Goal: Information Seeking & Learning: Learn about a topic

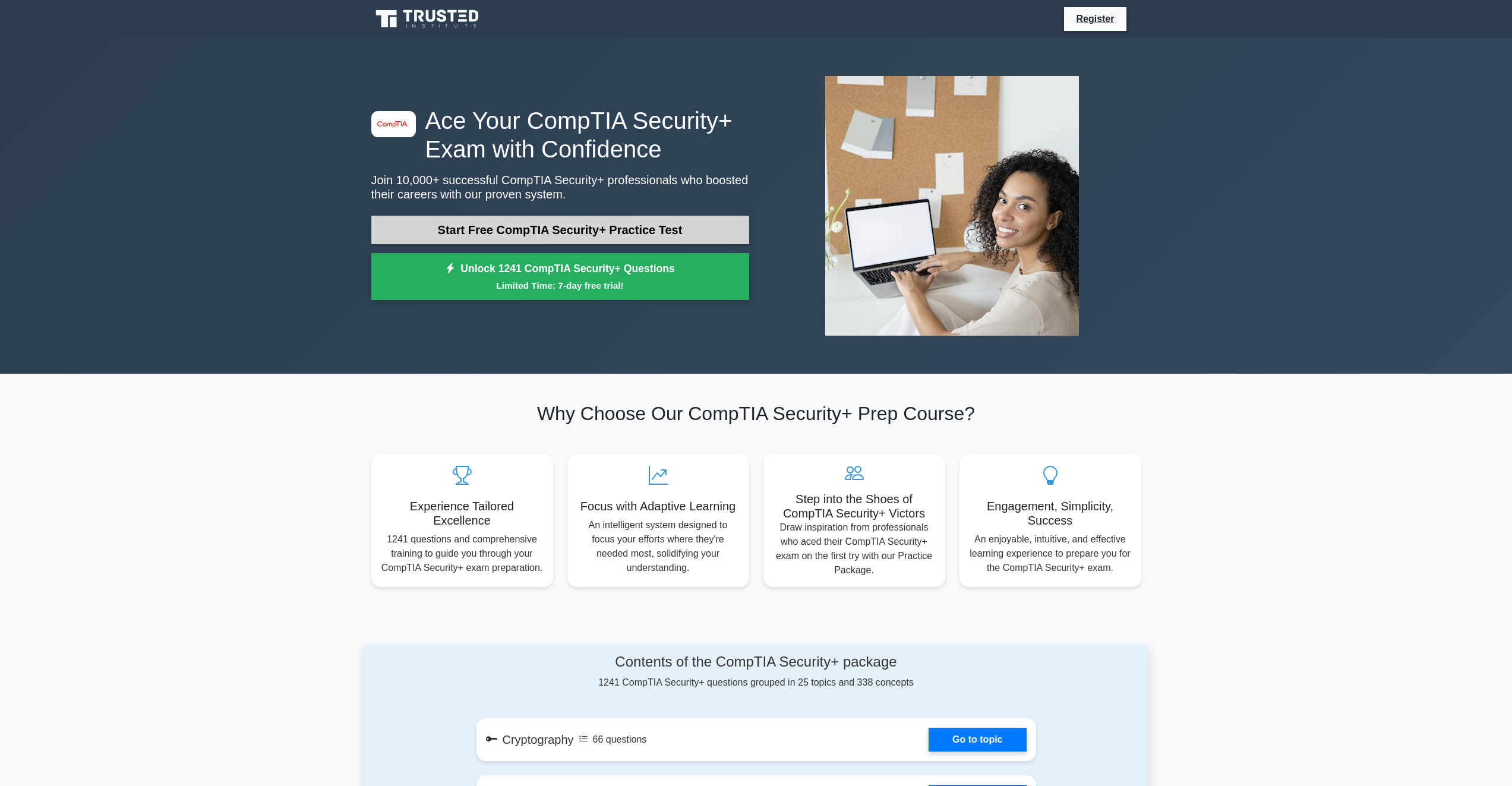
click at [527, 229] on link "Start Free CompTIA Security+ Practice Test" at bounding box center [560, 230] width 378 height 29
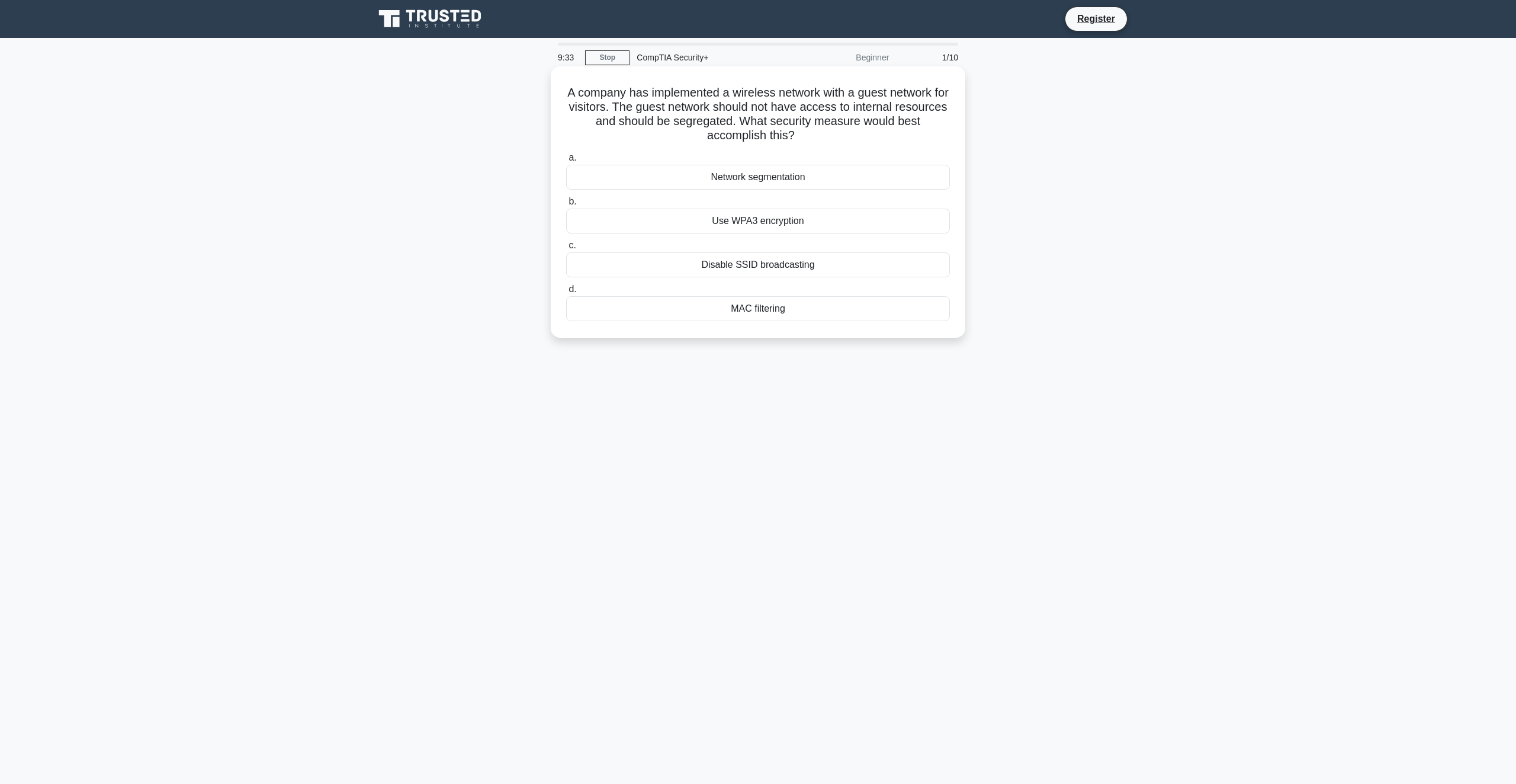
click at [771, 182] on div "Network segmentation" at bounding box center [758, 177] width 384 height 25
click at [567, 162] on input "a. Network segmentation" at bounding box center [567, 157] width 0 height 8
click at [763, 312] on div "Data tokenization" at bounding box center [758, 309] width 384 height 25
click at [567, 294] on input "d. Data tokenization" at bounding box center [567, 289] width 0 height 8
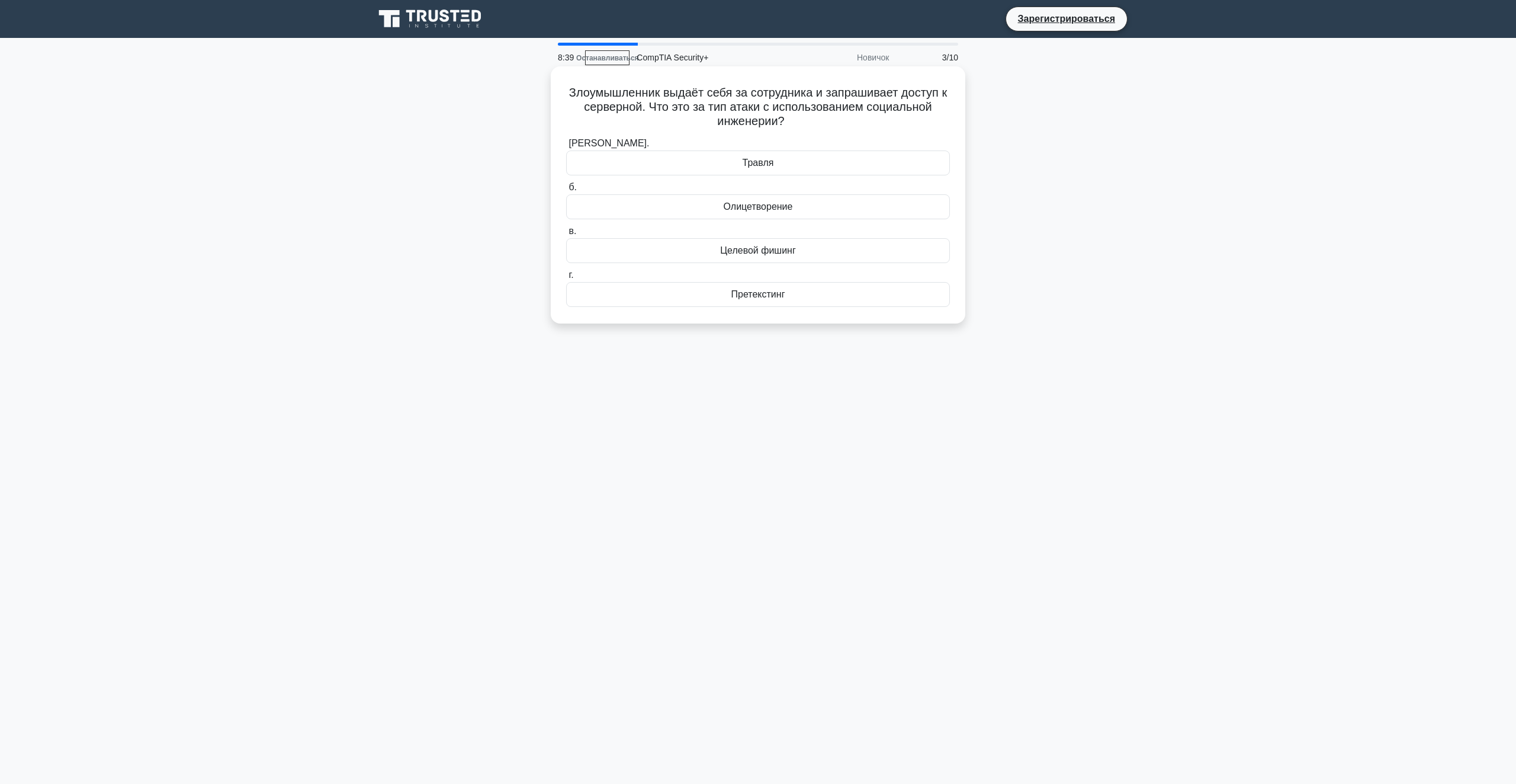
click at [776, 208] on font "Олицетворение" at bounding box center [758, 206] width 70 height 10
click at [567, 191] on input "б. Олицетворение" at bounding box center [567, 187] width 0 height 8
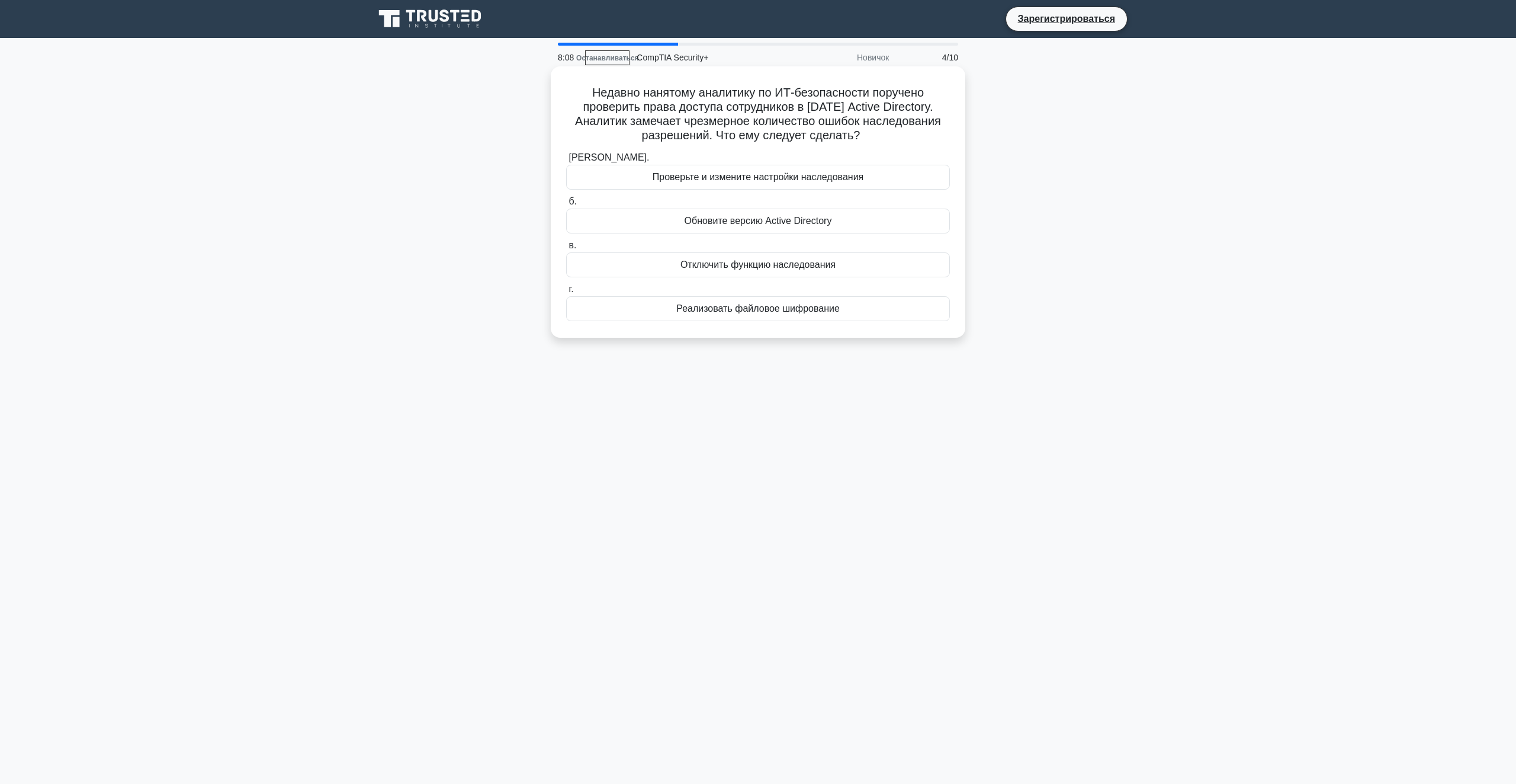
click at [643, 177] on div "Проверьте и измените настройки наследования" at bounding box center [758, 177] width 384 height 25
click at [567, 162] on input "[PERSON_NAME]. Проверьте и измените настройки наследования" at bounding box center [567, 157] width 0 height 8
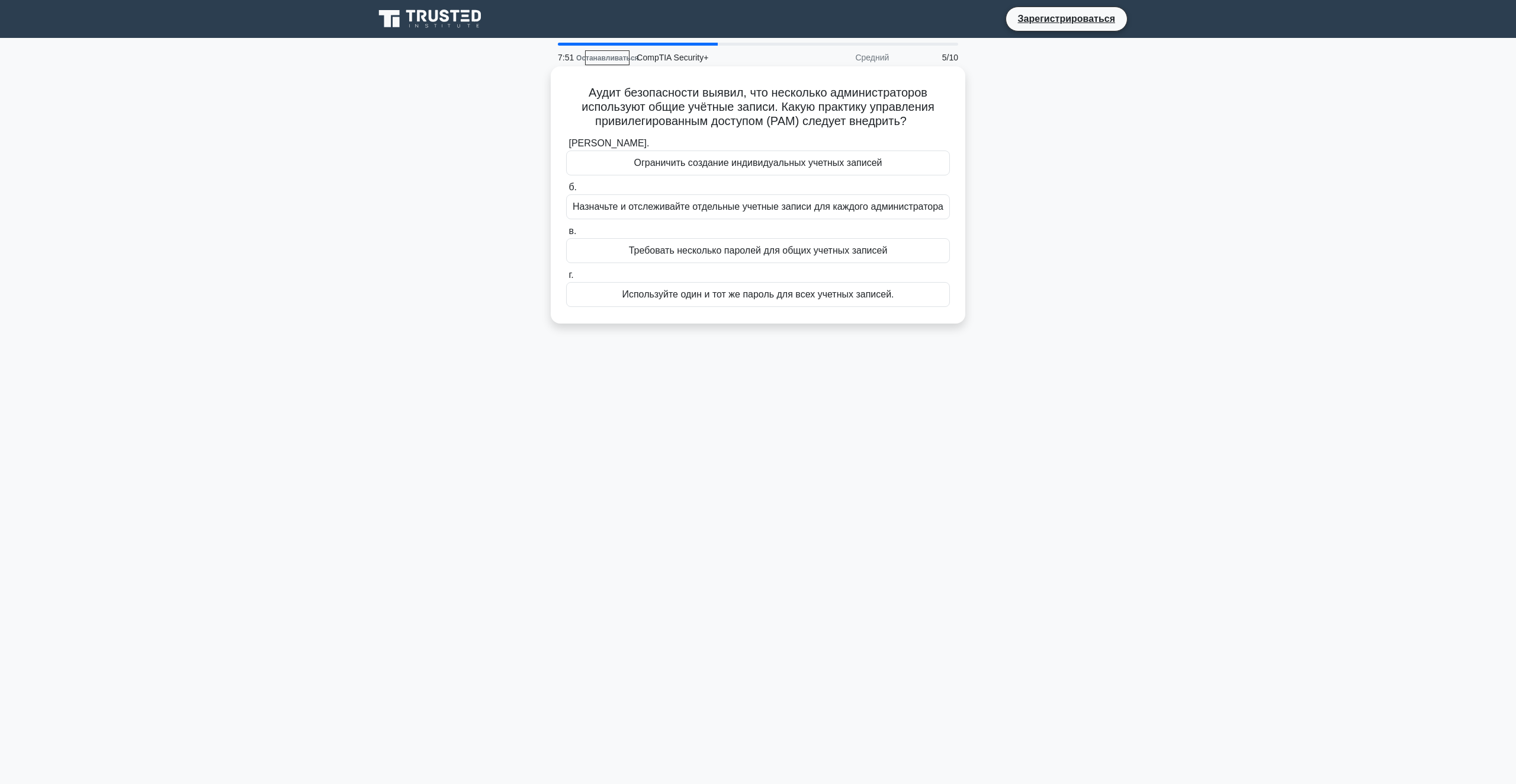
click at [638, 205] on font "Назначьте и отслеживайте отдельные учетные записи для каждого администратора" at bounding box center [758, 206] width 371 height 10
click at [567, 191] on input "б. Назначьте и отслеживайте отдельные учетные записи для каждого администратора" at bounding box center [567, 187] width 0 height 8
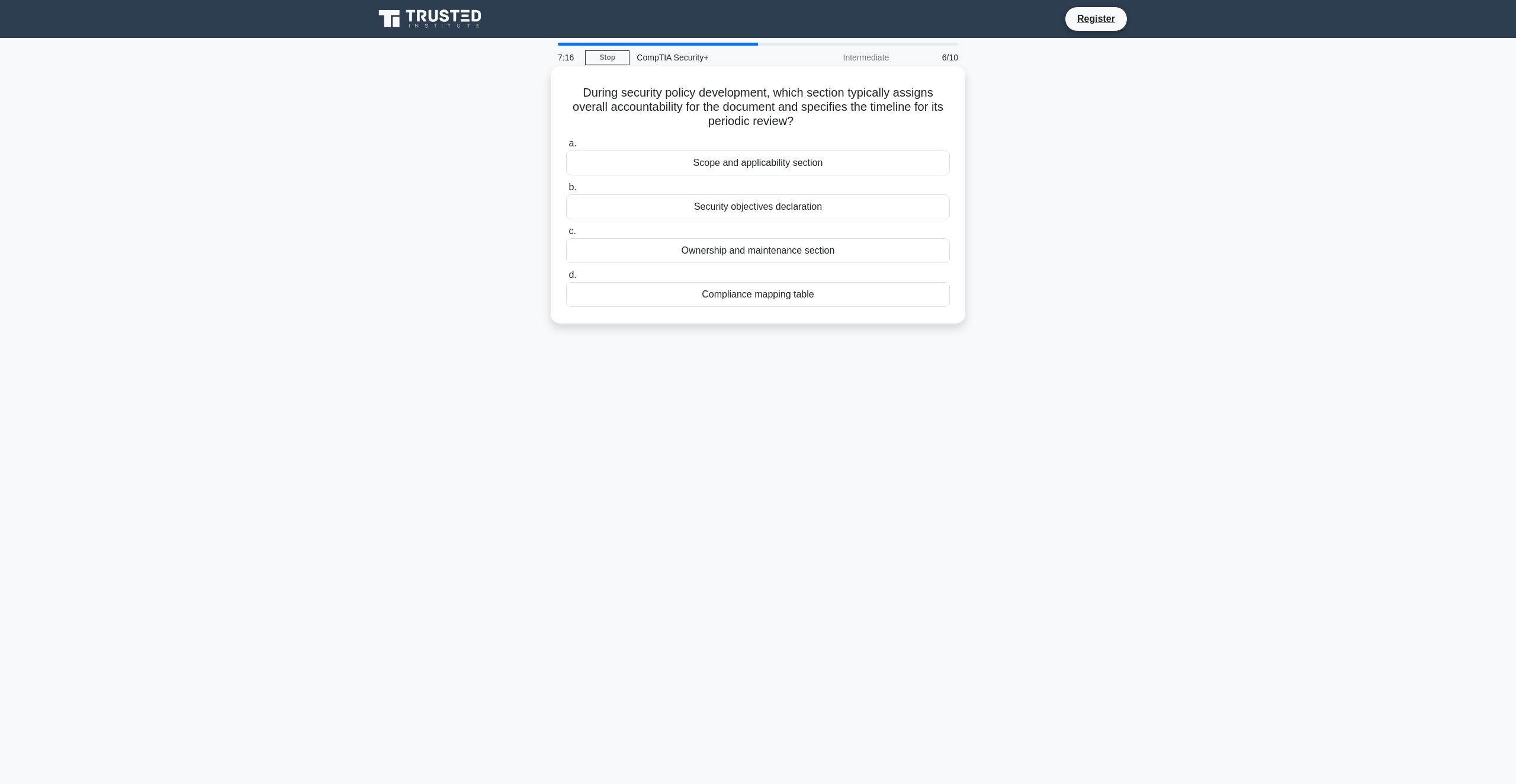
click at [780, 253] on div "Ownership and maintenance section" at bounding box center [758, 250] width 384 height 25
click at [567, 235] on input "c. Ownership and maintenance section" at bounding box center [567, 231] width 0 height 8
click at [696, 209] on font "Настройте правила обнаружения NIDS" at bounding box center [758, 206] width 172 height 10
click at [567, 191] on input "б. Настройте правила обнаружения NIDS" at bounding box center [567, 187] width 0 height 8
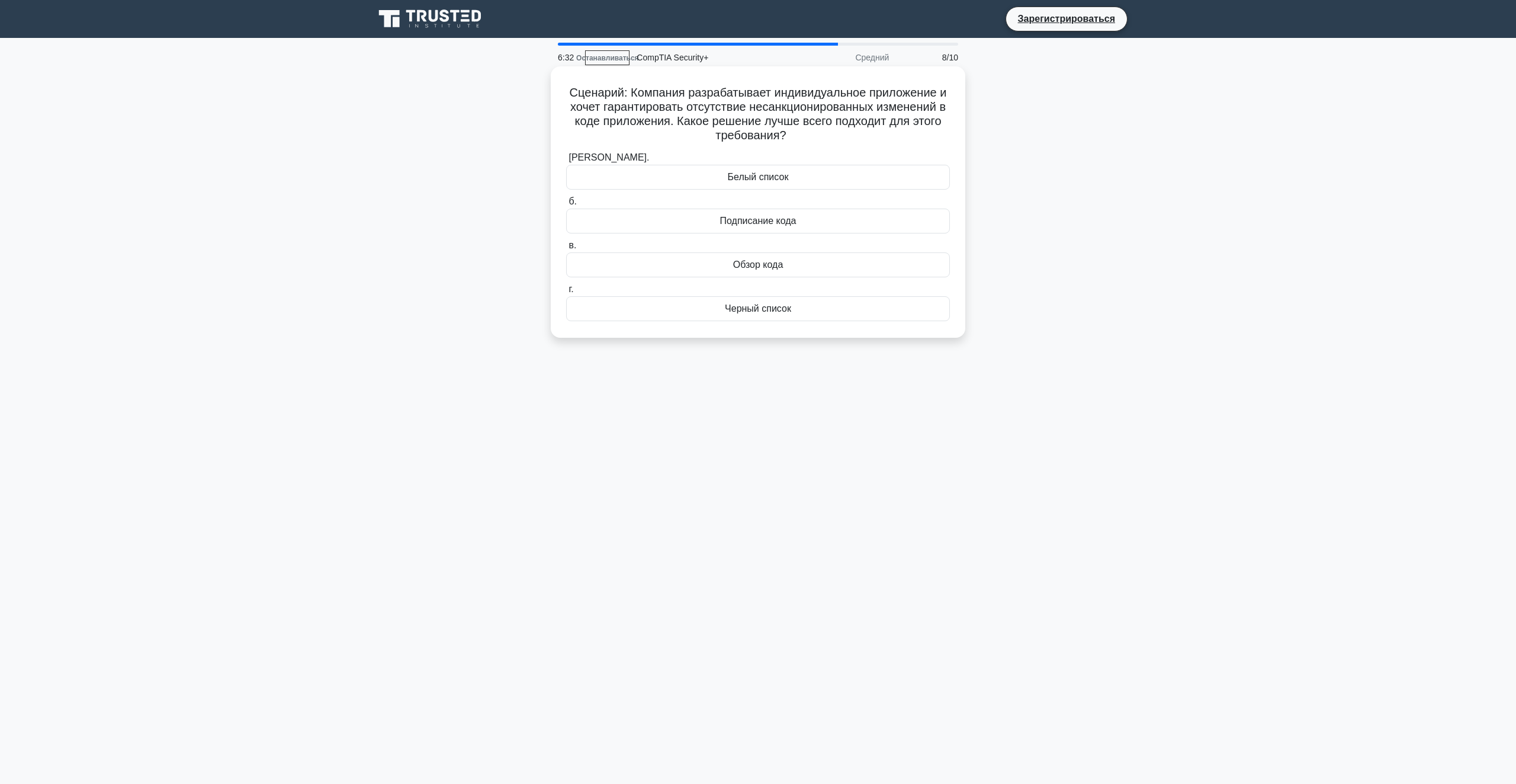
click at [802, 220] on div "Подписание кода" at bounding box center [758, 221] width 384 height 25
click at [567, 206] on input "б. Подписание кода" at bounding box center [567, 201] width 0 height 8
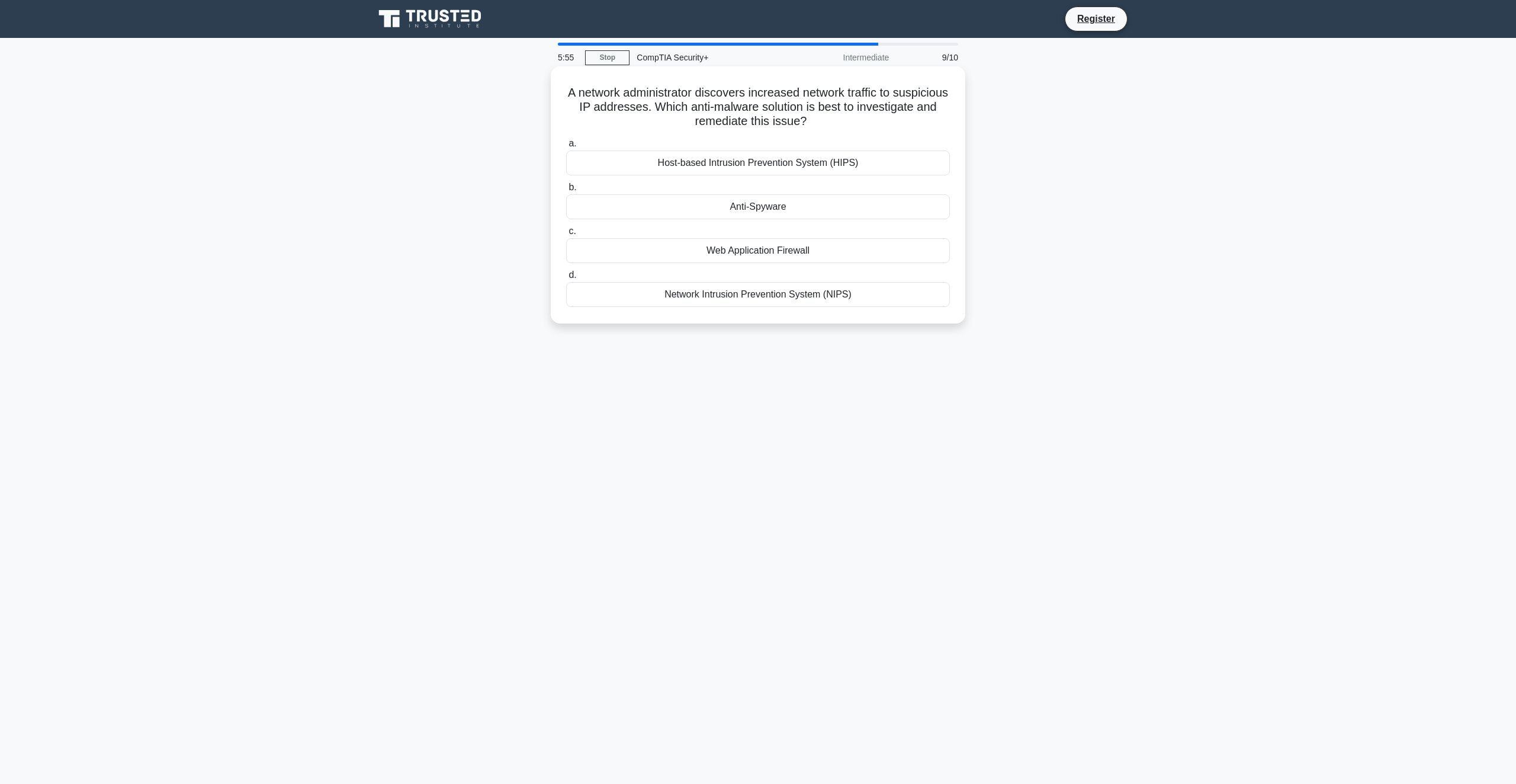
click at [637, 163] on div "Host-based Intrusion Prevention System (HIPS)" at bounding box center [758, 163] width 384 height 25
click at [567, 147] on input "a. Host-based Intrusion Prevention System (HIPS)" at bounding box center [567, 143] width 0 height 8
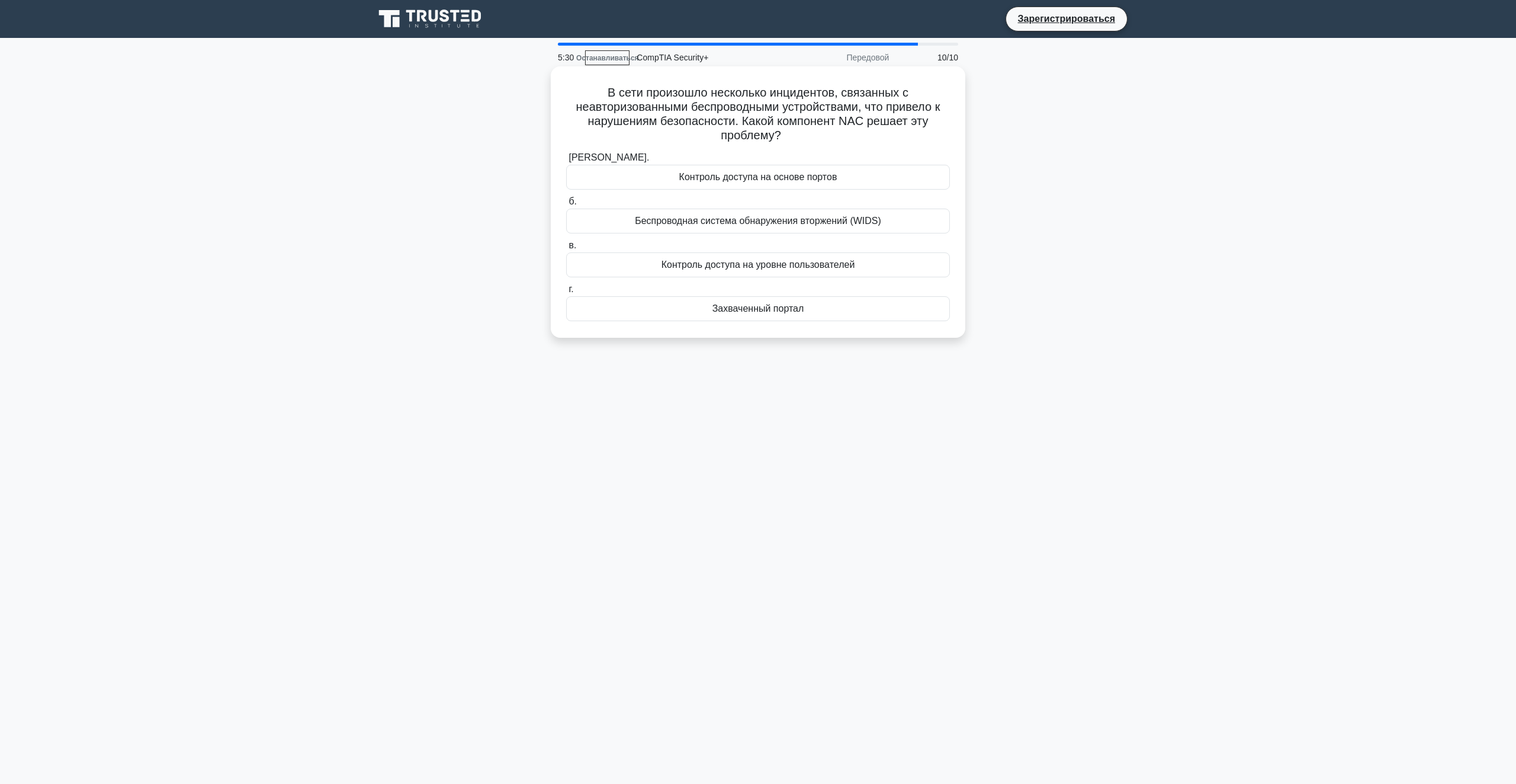
click at [638, 224] on font "Беспроводная система обнаружения вторжений (WIDS)" at bounding box center [758, 221] width 247 height 10
click at [567, 206] on input "б. Беспроводная система обнаружения вторжений (WIDS)" at bounding box center [567, 201] width 0 height 8
